Goal: Transaction & Acquisition: Purchase product/service

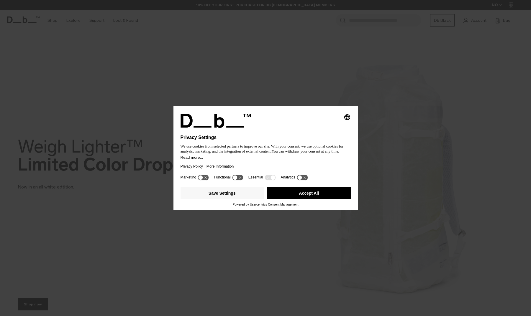
click at [305, 193] on button "Accept All" at bounding box center [308, 193] width 83 height 12
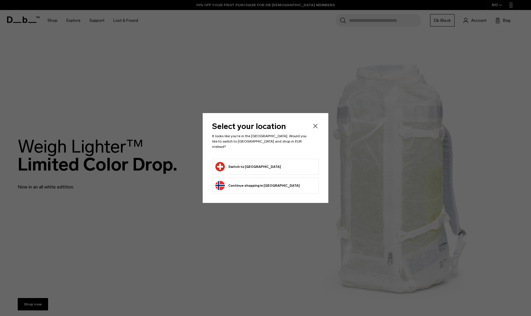
click at [277, 166] on form "Switch to [GEOGRAPHIC_DATA]" at bounding box center [265, 166] width 100 height 9
click at [253, 163] on button "Switch to [GEOGRAPHIC_DATA]" at bounding box center [247, 166] width 65 height 9
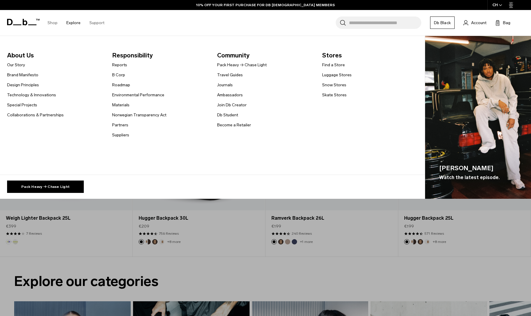
scroll to position [265, 0]
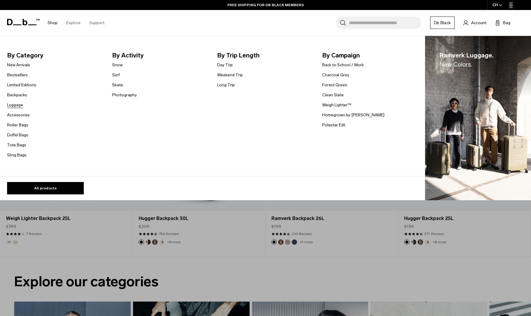
click at [16, 103] on link "Luggage" at bounding box center [15, 105] width 16 height 6
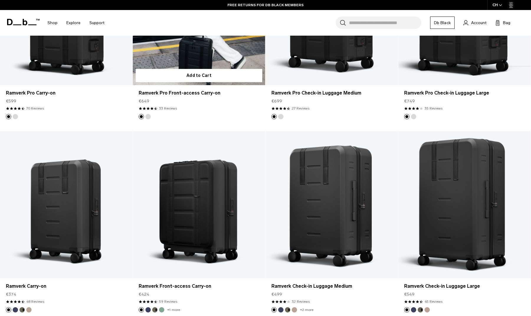
scroll to position [1392, 0]
